Goal: Transaction & Acquisition: Purchase product/service

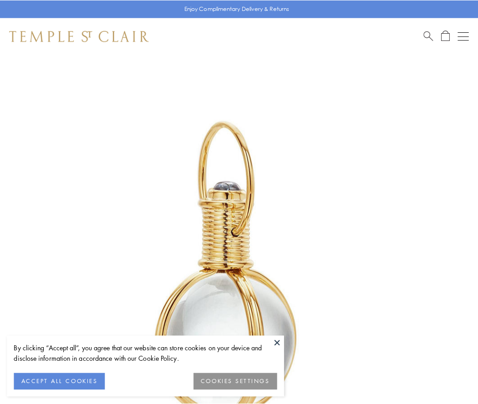
scroll to position [238, 0]
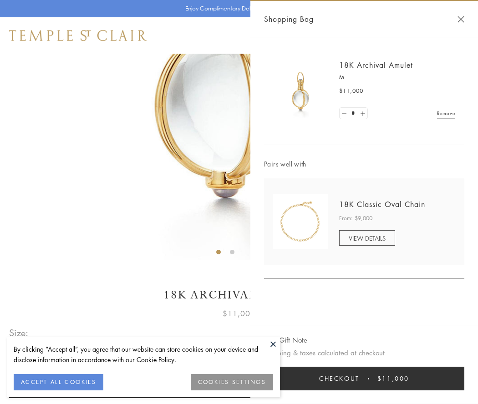
click at [364, 379] on button "Checkout $11,000" at bounding box center [364, 379] width 200 height 24
